Goal: Transaction & Acquisition: Purchase product/service

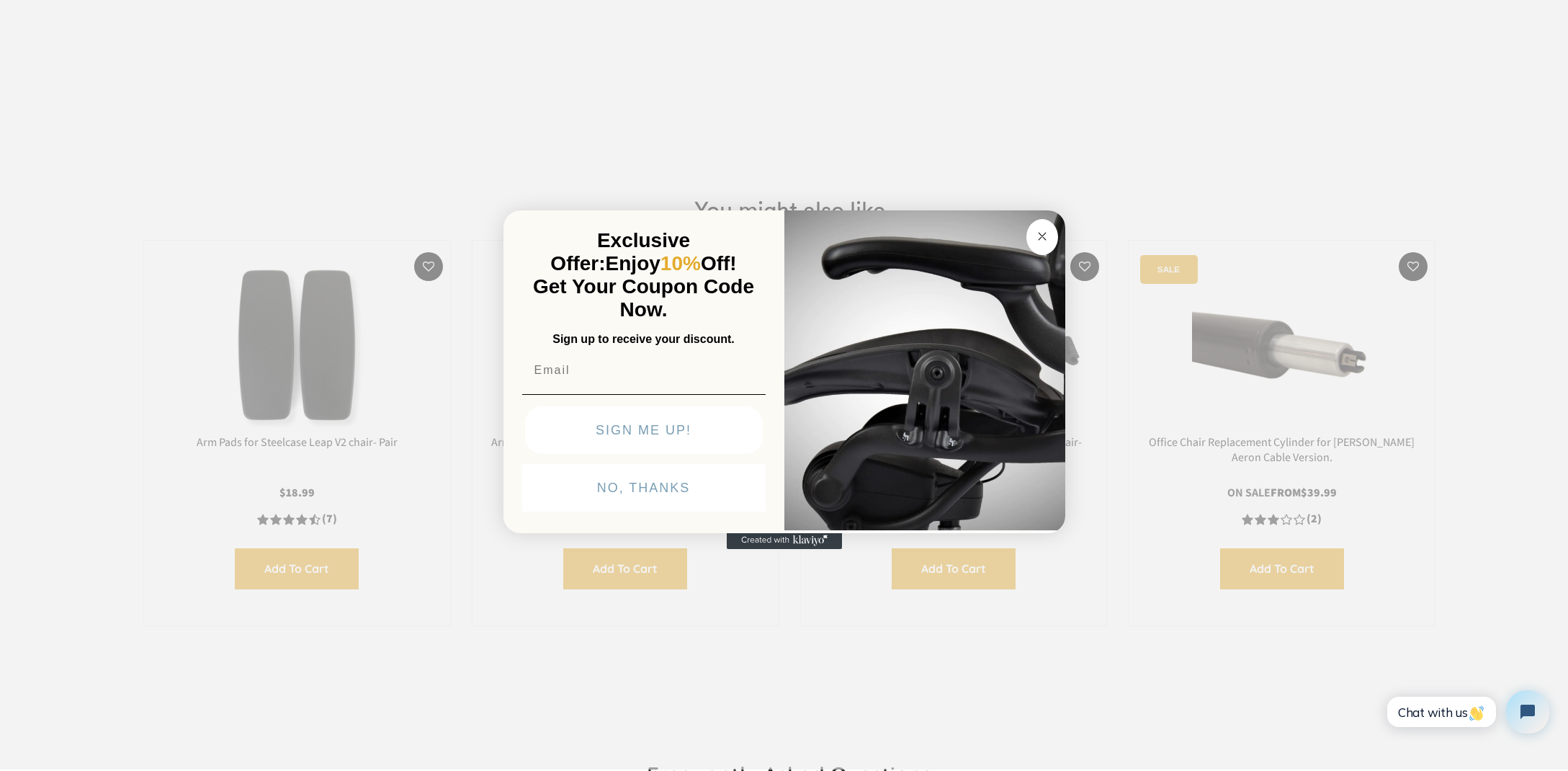
scroll to position [1873, 0]
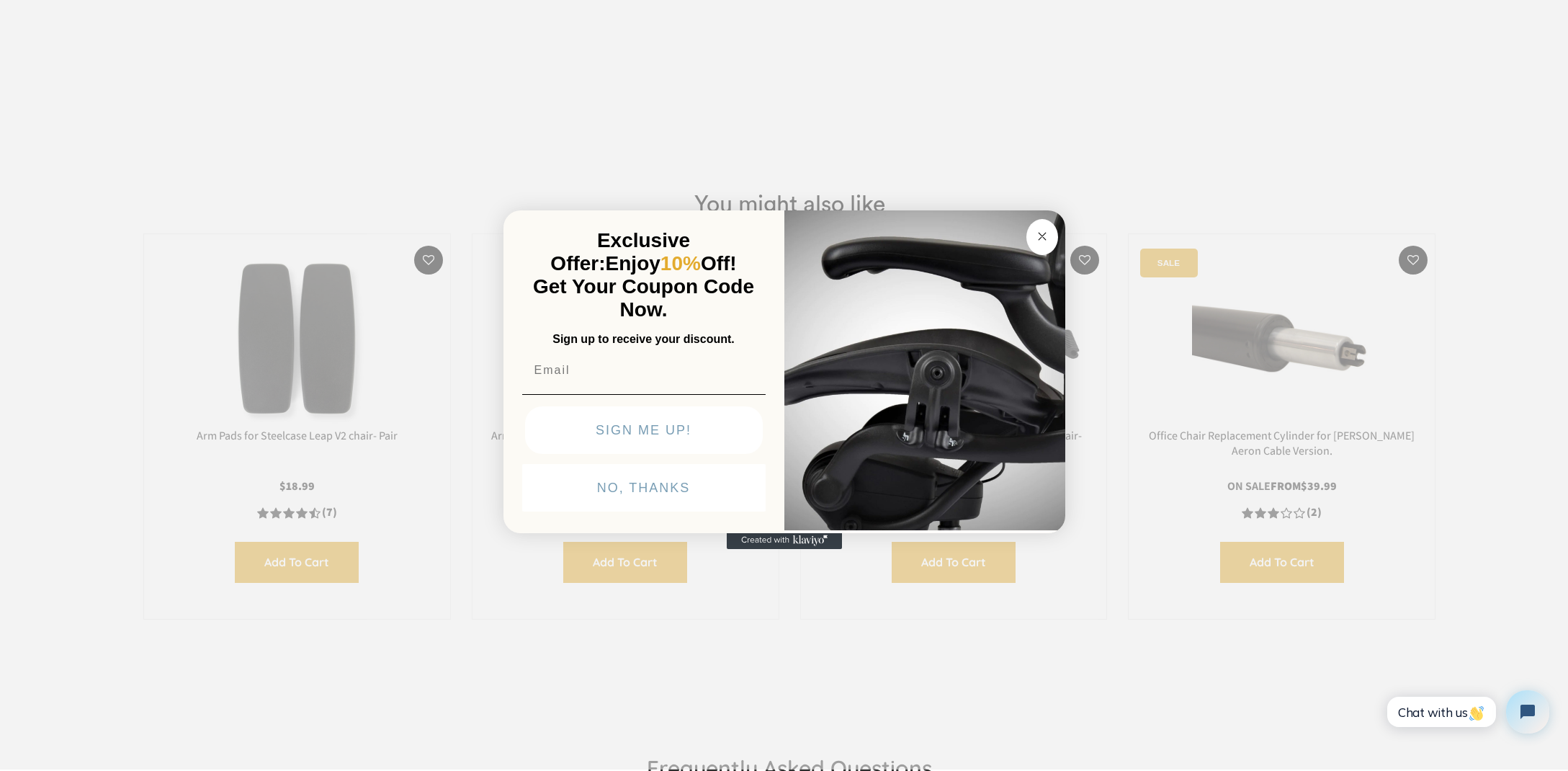
click at [1039, 233] on icon "Close dialog" at bounding box center [1042, 236] width 7 height 7
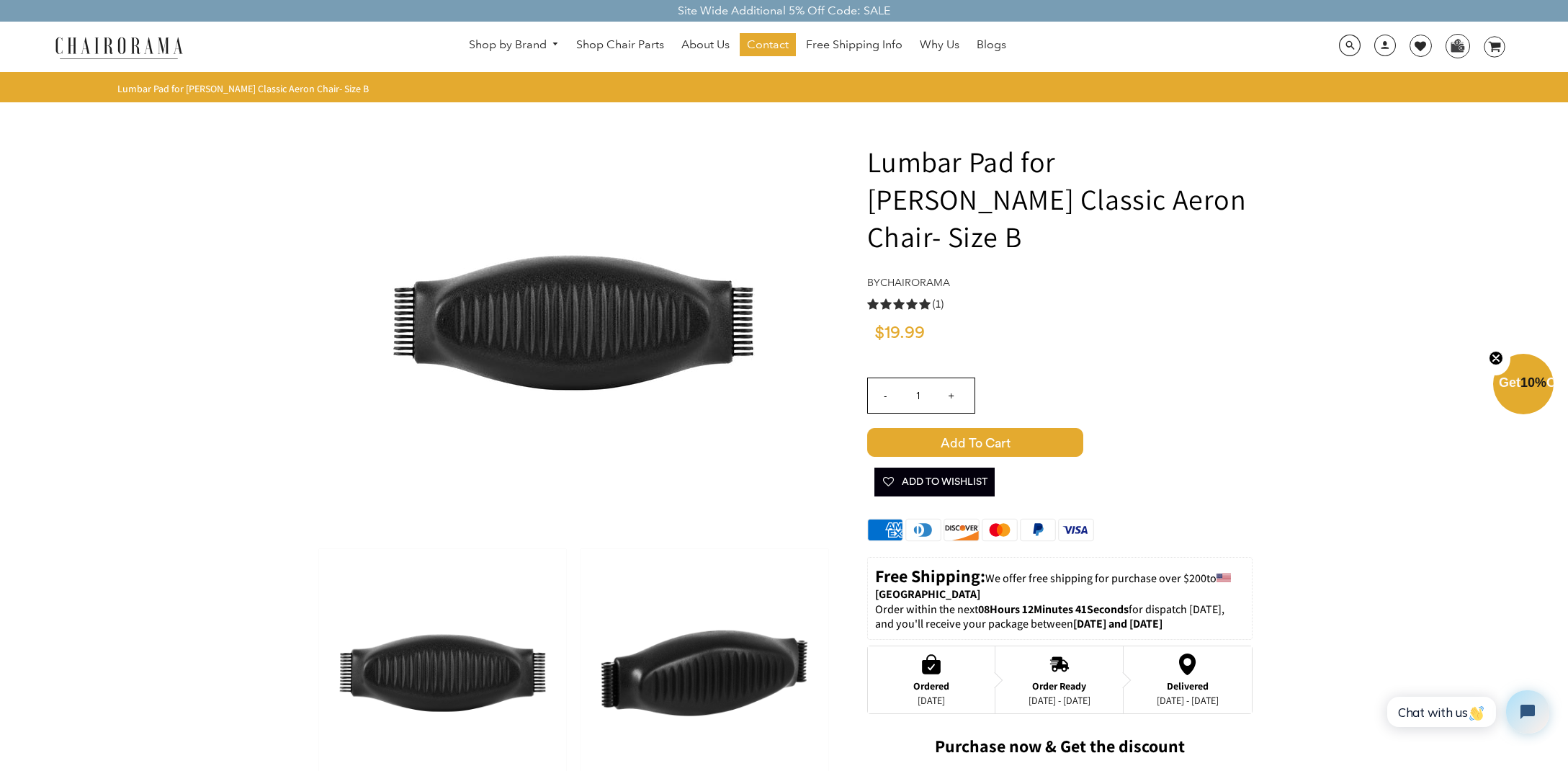
scroll to position [0, 0]
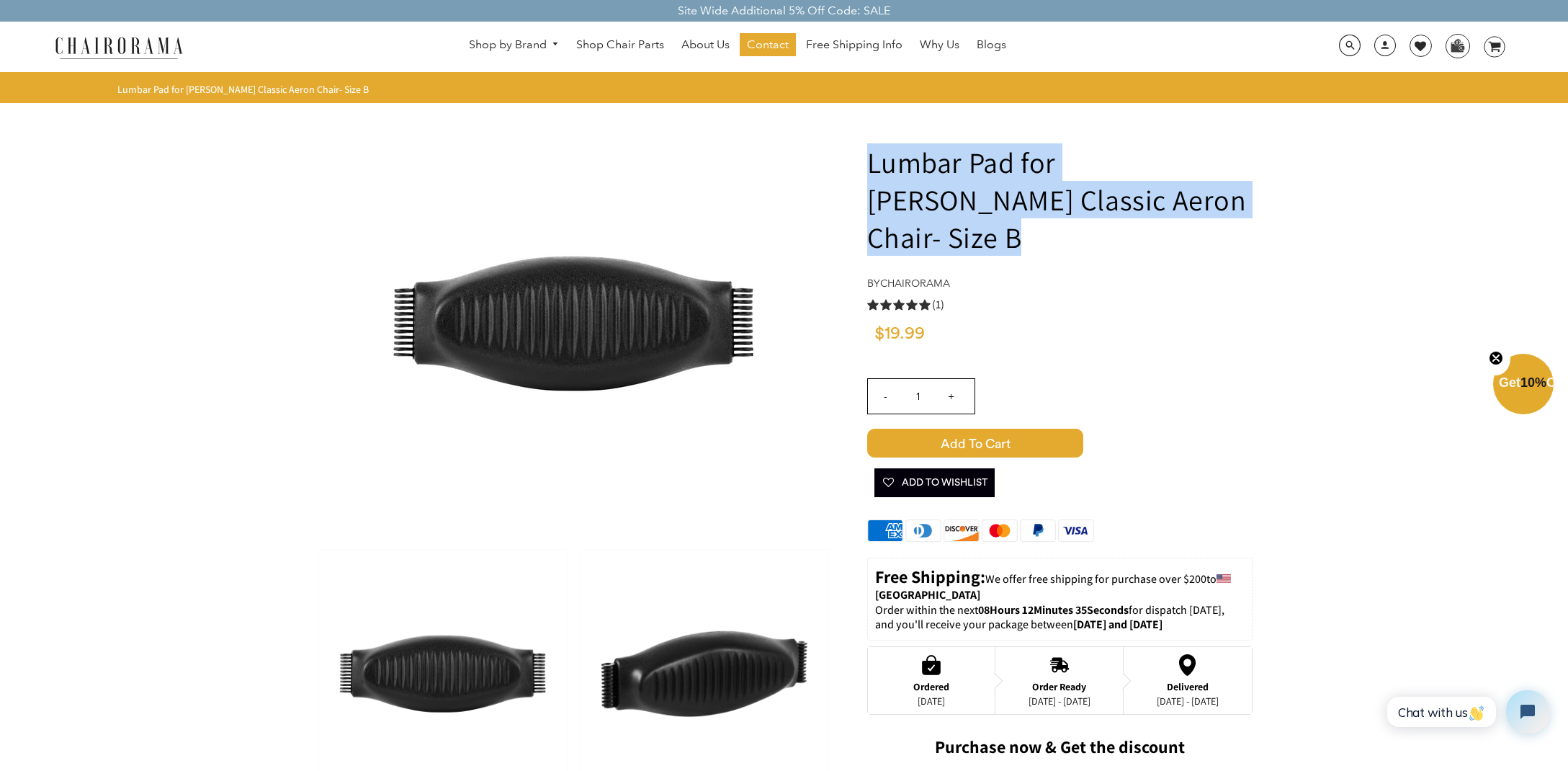
drag, startPoint x: 870, startPoint y: 159, endPoint x: 1190, endPoint y: 204, distance: 323.1
click at [1190, 204] on h1 "Lumbar Pad for [PERSON_NAME] Classic Aeron Chair- Size B" at bounding box center [1060, 199] width 385 height 112
copy h1 "Lumbar Pad for [PERSON_NAME] Classic Aeron Chair- Size B"
click at [1347, 43] on span at bounding box center [1349, 46] width 21 height 22
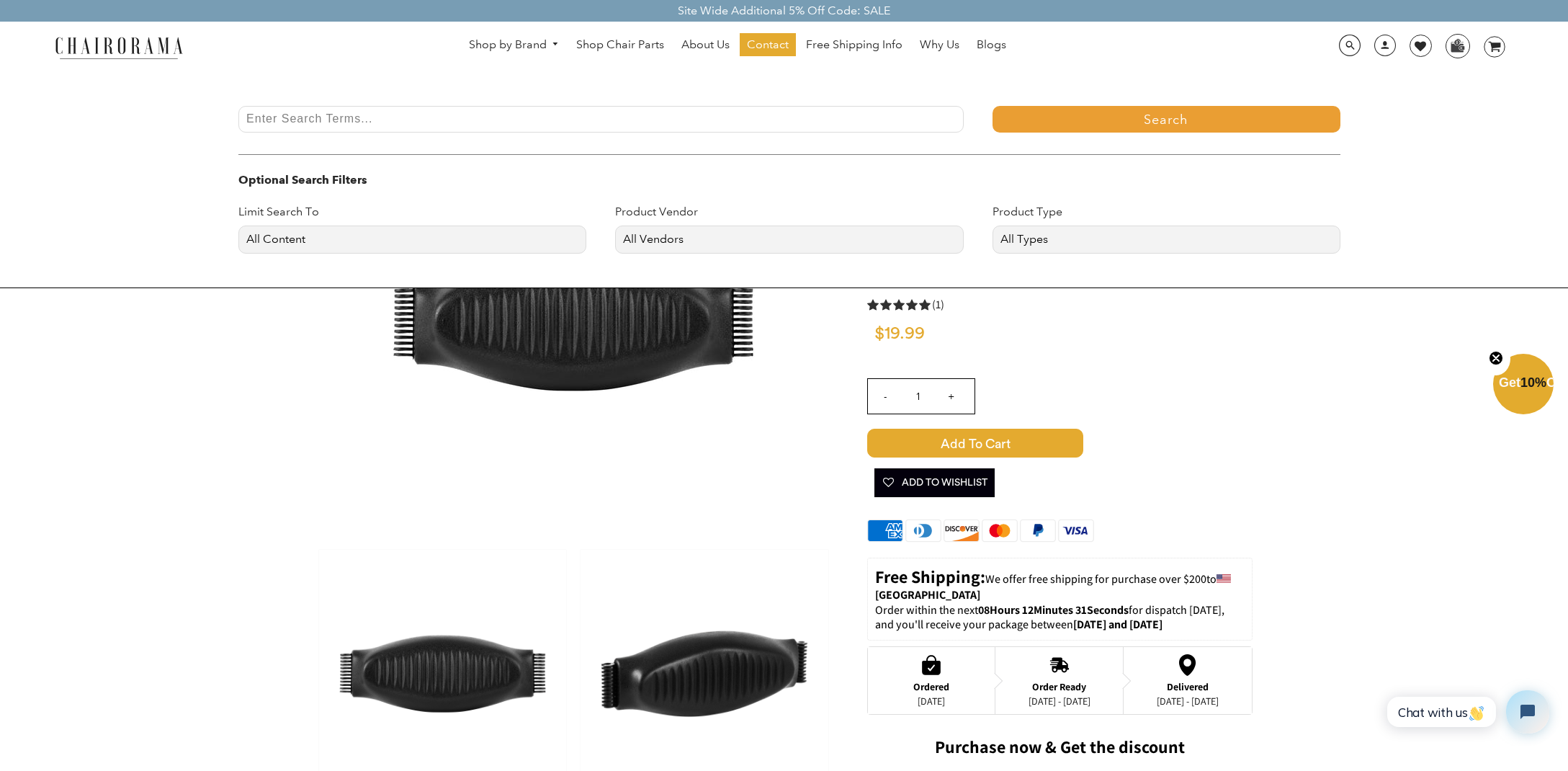
click at [431, 120] on input "Enter Search Terms..." at bounding box center [601, 119] width 725 height 27
paste input "Lumbar Pad for [PERSON_NAME] Classic Aeron Chair- Size B"
type input "Lumbar Pad for [PERSON_NAME] Classic Aeron Chair- Size C"
click at [992, 106] on button "Search" at bounding box center [1166, 119] width 348 height 27
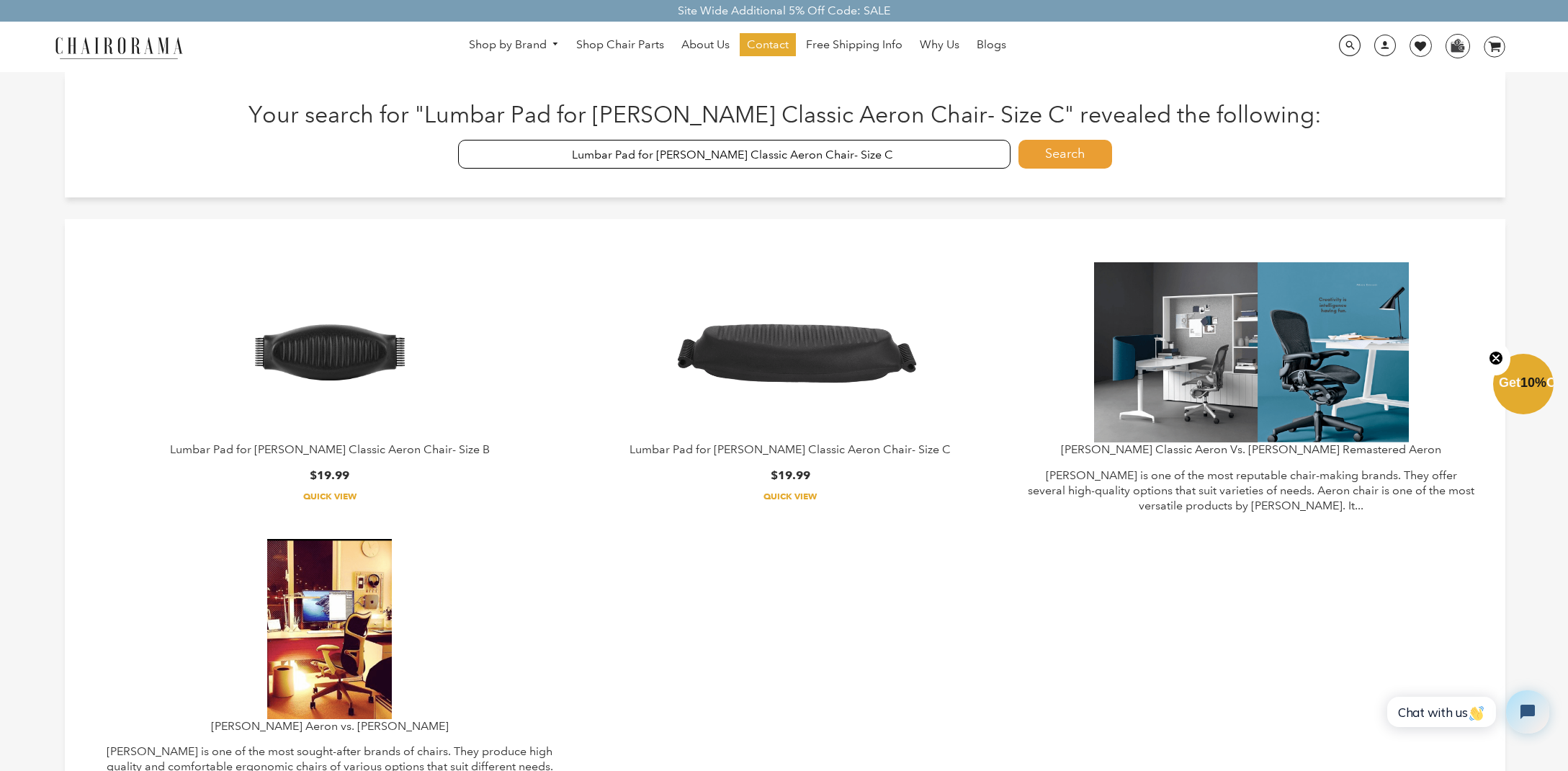
click at [780, 355] on img at bounding box center [791, 352] width 270 height 180
